Goal: Task Accomplishment & Management: Use online tool/utility

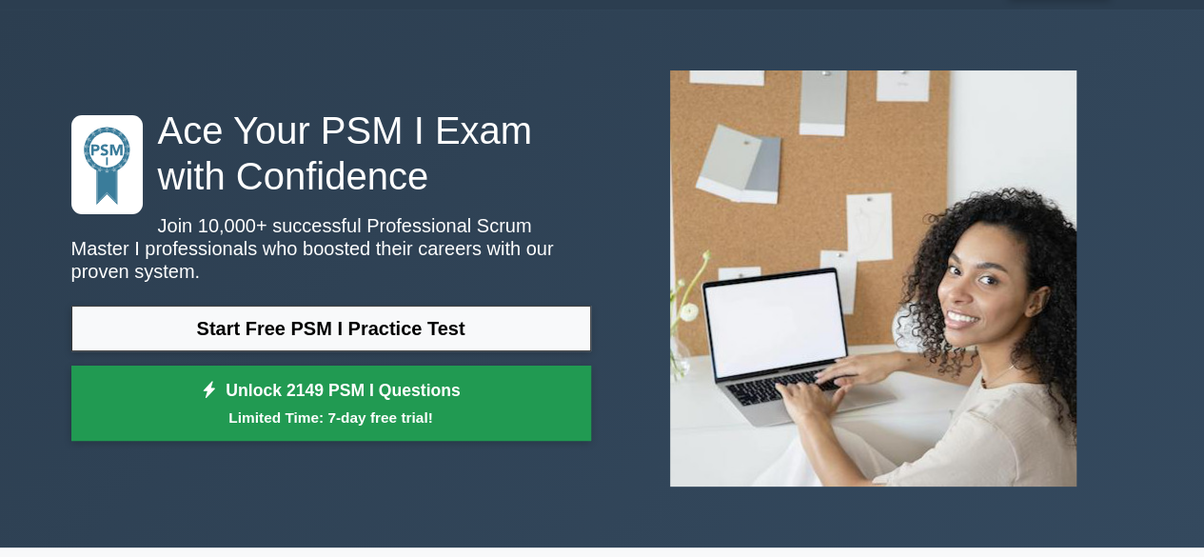
scroll to position [95, 0]
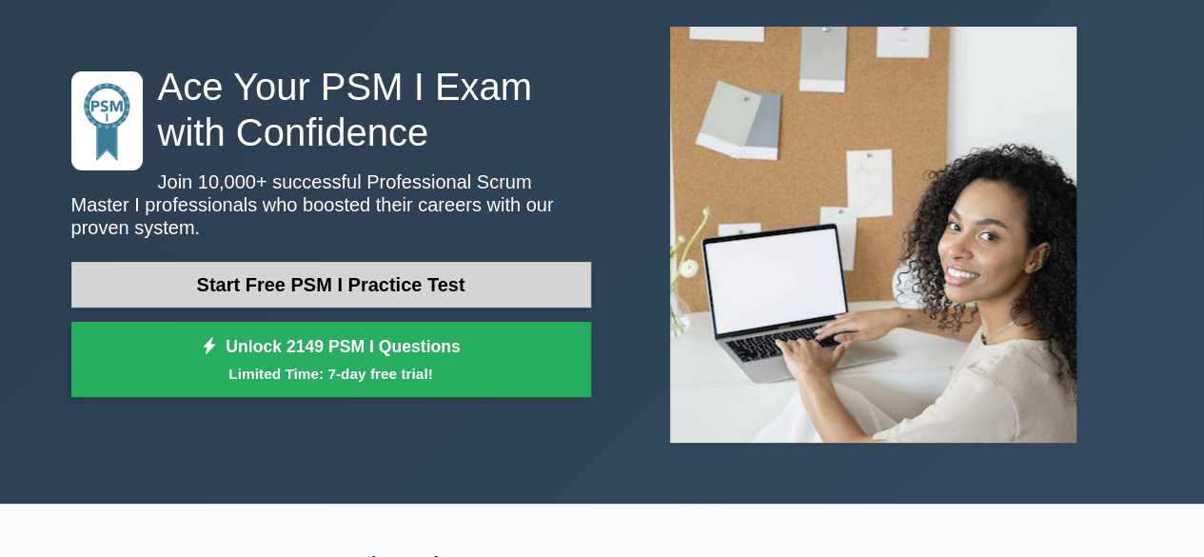
click at [330, 285] on link "Start Free PSM I Practice Test" at bounding box center [331, 285] width 520 height 46
